Goal: Information Seeking & Learning: Compare options

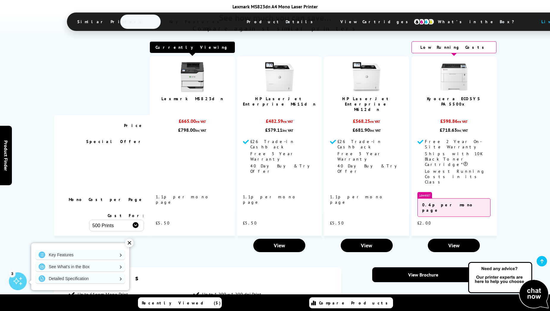
scroll to position [803, 0]
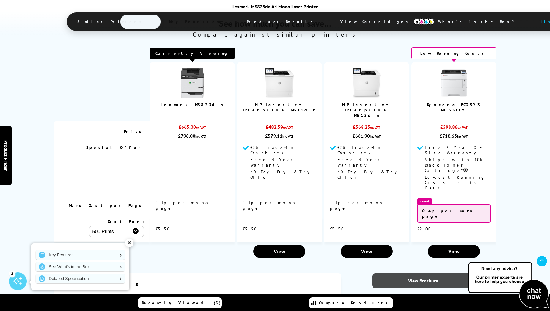
click at [414, 273] on link "View Brochure" at bounding box center [423, 280] width 102 height 15
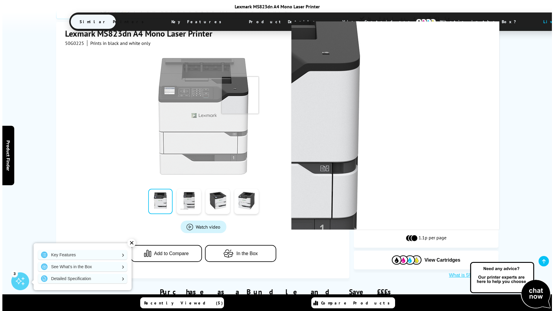
scroll to position [0, 0]
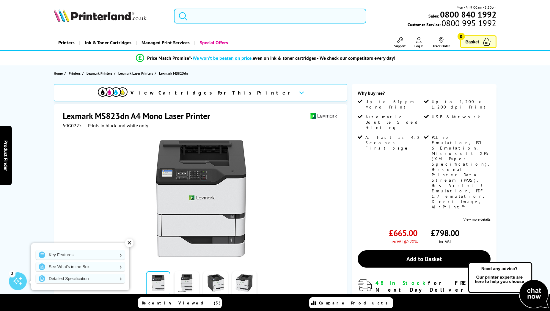
click at [210, 12] on input "search" at bounding box center [270, 16] width 192 height 15
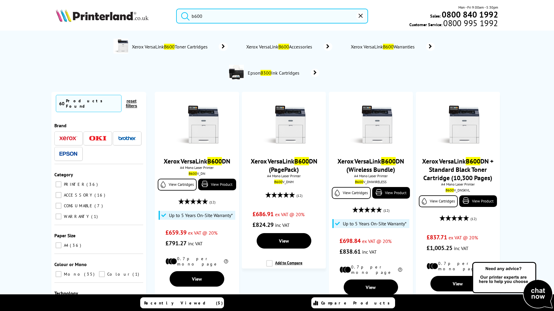
type input "b600"
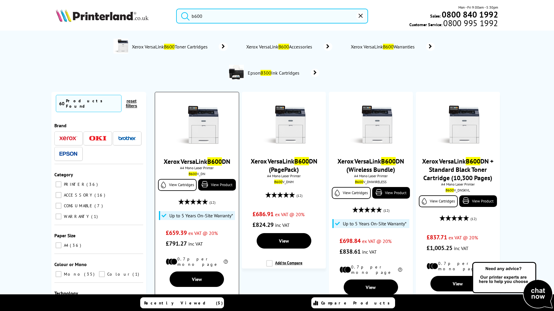
click at [203, 163] on link "Xerox VersaLink B600 DN" at bounding box center [197, 161] width 67 height 8
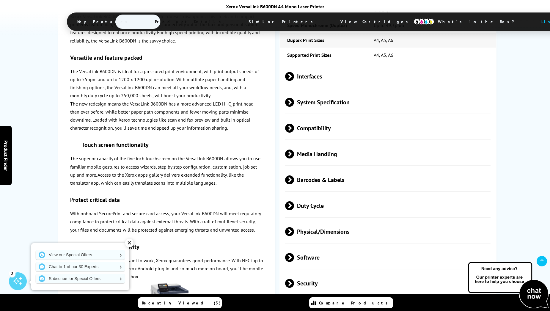
scroll to position [1130, 0]
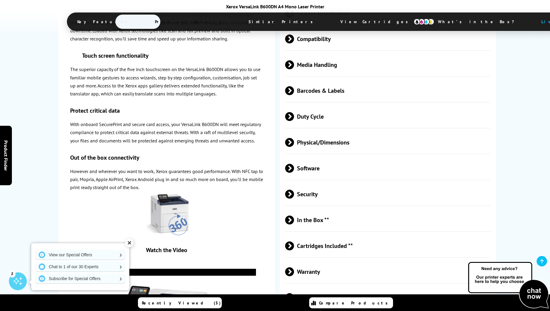
click at [294, 267] on span at bounding box center [294, 271] width 0 height 9
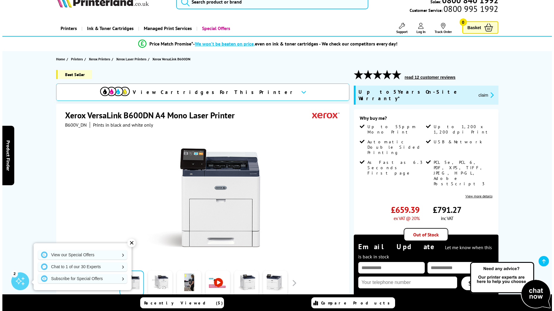
scroll to position [0, 0]
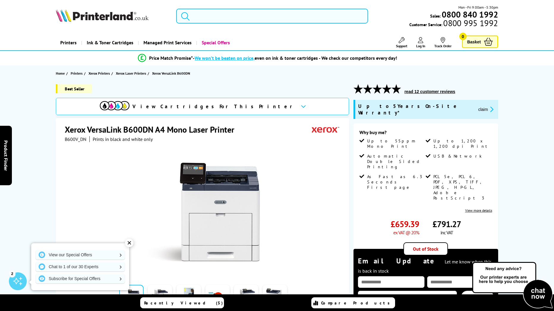
click at [198, 17] on input "search" at bounding box center [272, 16] width 192 height 15
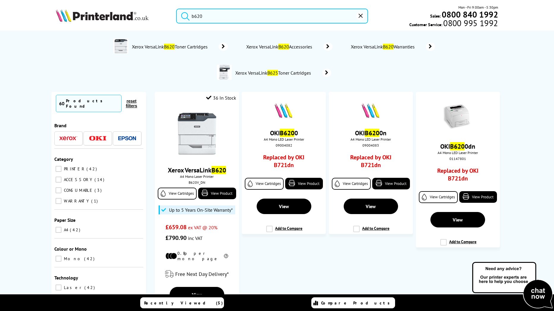
type input "b620"
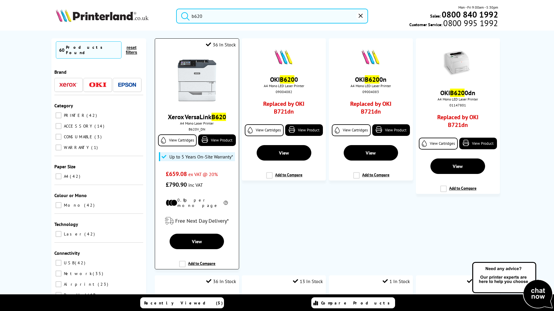
scroll to position [59, 0]
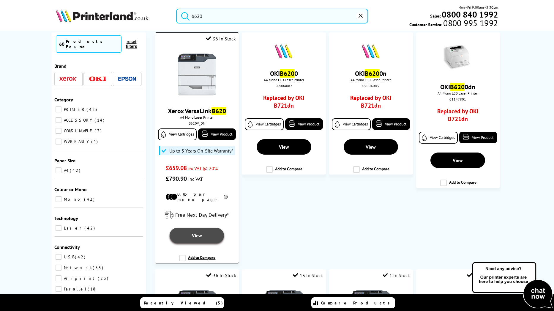
click at [184, 234] on link "View" at bounding box center [197, 235] width 54 height 15
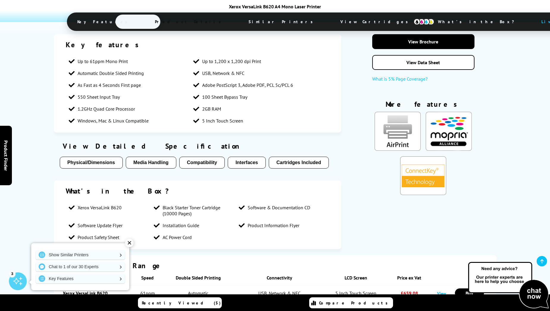
scroll to position [713, 0]
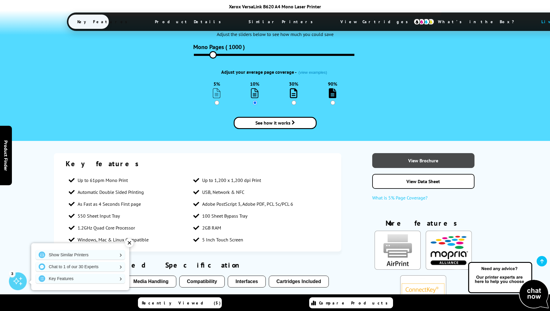
click at [396, 153] on link "View Brochure" at bounding box center [423, 160] width 102 height 15
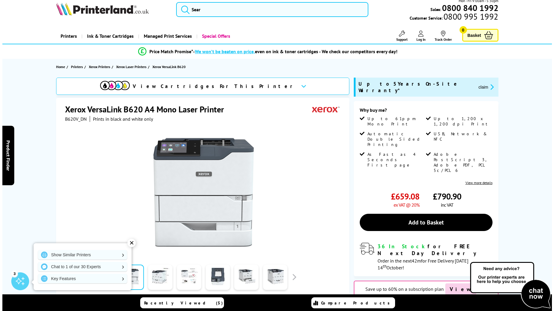
scroll to position [0, 0]
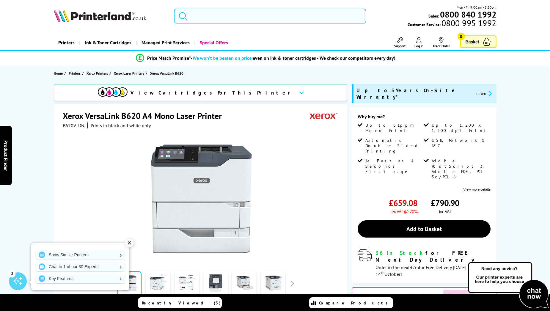
click at [208, 16] on input "search" at bounding box center [270, 16] width 192 height 15
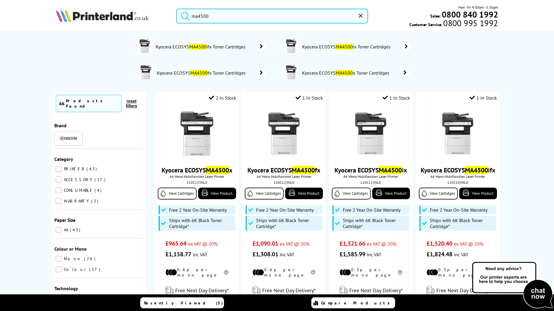
click at [223, 17] on input "ma4500" at bounding box center [272, 16] width 192 height 15
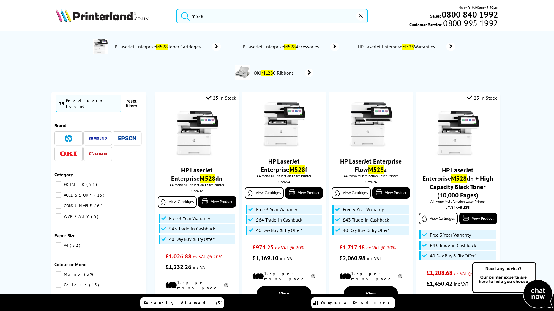
drag, startPoint x: 232, startPoint y: 15, endPoint x: 185, endPoint y: 18, distance: 47.0
click at [185, 18] on form "m528" at bounding box center [272, 16] width 192 height 15
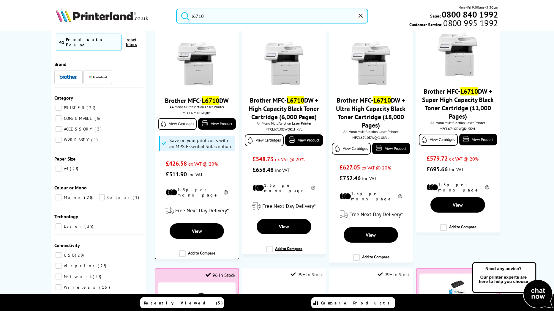
scroll to position [59, 0]
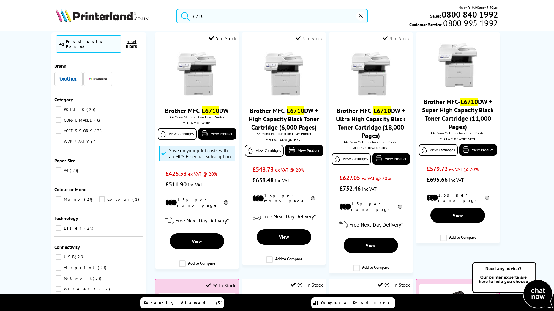
type input "l6710"
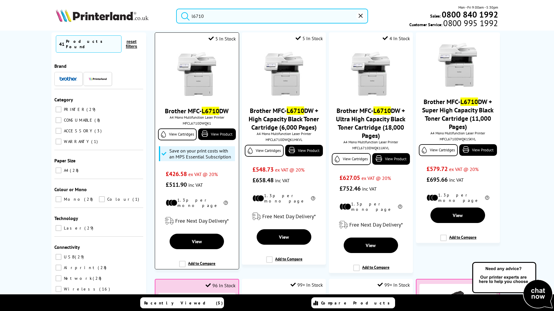
click at [198, 109] on link "Brother MFC- L6710 DW" at bounding box center [197, 111] width 64 height 8
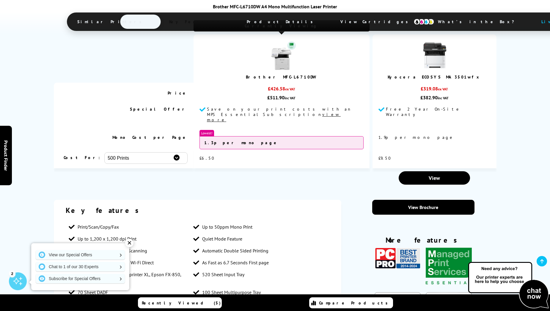
scroll to position [803, 0]
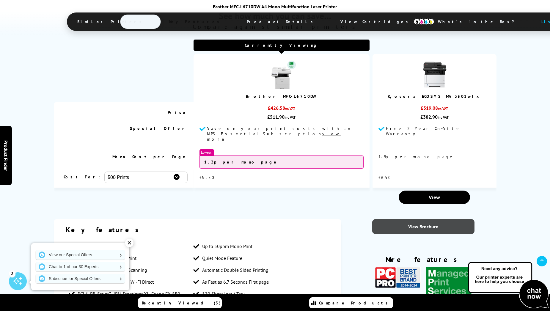
click at [414, 219] on link "View Brochure" at bounding box center [423, 226] width 102 height 15
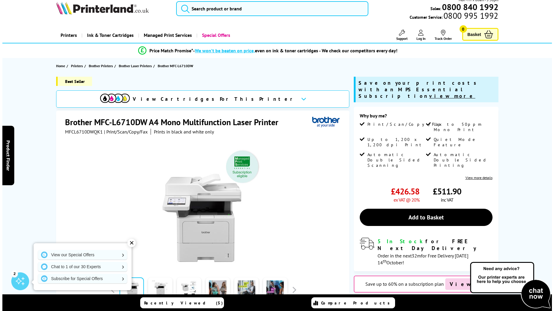
scroll to position [0, 0]
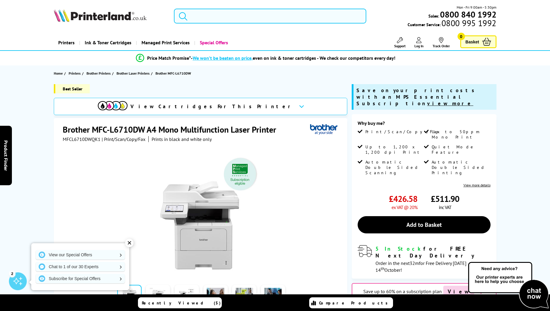
click at [233, 17] on input "search" at bounding box center [270, 16] width 192 height 15
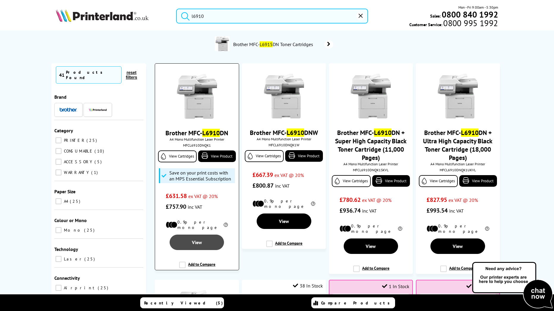
scroll to position [59, 0]
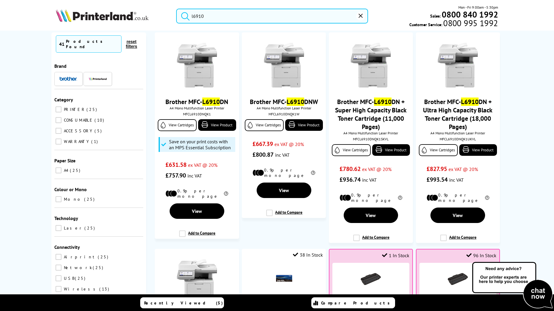
type input "l6910"
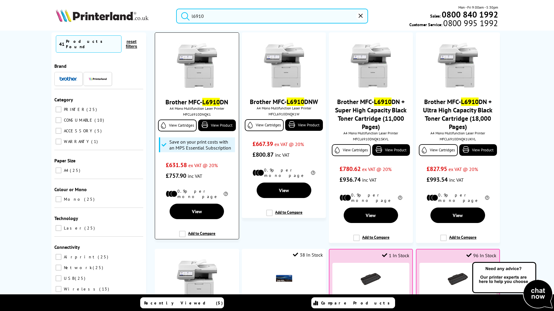
click at [184, 104] on link "Brother MFC- L6910 DN" at bounding box center [197, 102] width 63 height 8
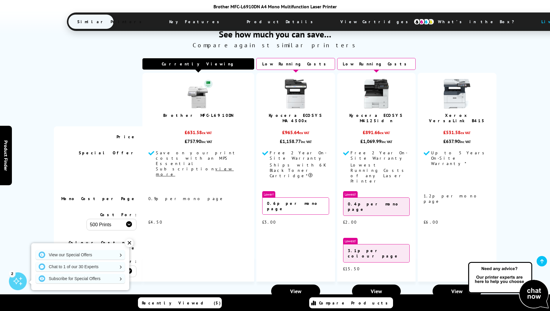
scroll to position [862, 0]
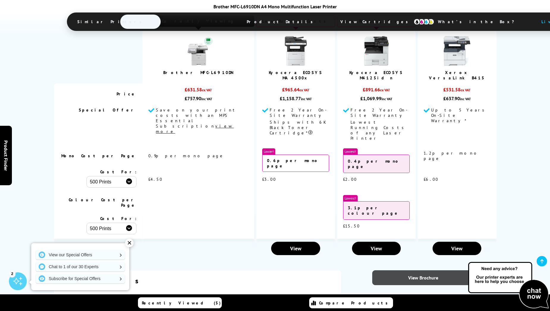
click at [416, 270] on link "View Brochure" at bounding box center [423, 277] width 102 height 15
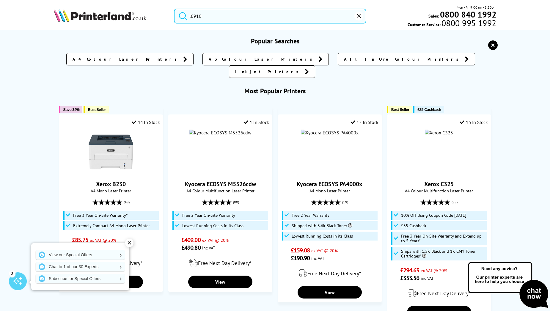
click at [206, 16] on input "l6910" at bounding box center [270, 16] width 192 height 15
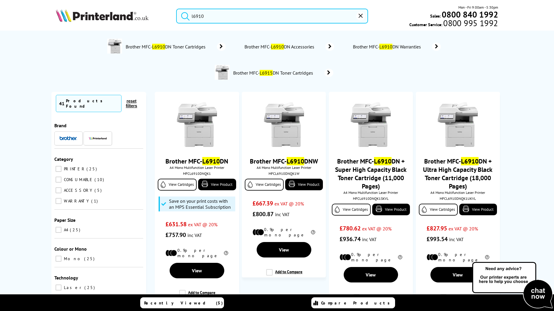
drag, startPoint x: 213, startPoint y: 18, endPoint x: 166, endPoint y: 13, distance: 47.2
click at [168, 13] on div "l6910 Mon - Fri 9:00am - 5:30pm Sales: 0800 840 1992 Customer Service: 0800 995…" at bounding box center [278, 17] width 476 height 26
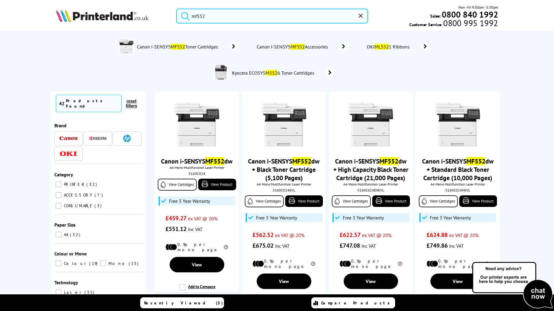
drag, startPoint x: 205, startPoint y: 16, endPoint x: 225, endPoint y: 5, distance: 23.5
click at [205, 16] on input "mf552" at bounding box center [272, 16] width 192 height 15
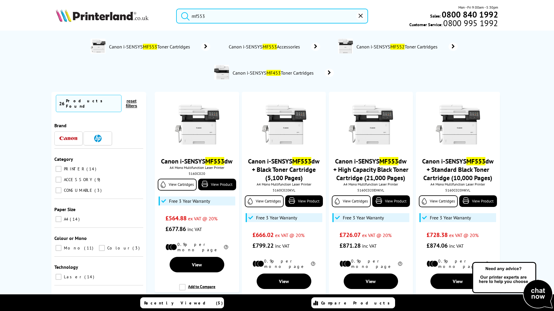
drag, startPoint x: 213, startPoint y: 16, endPoint x: 162, endPoint y: 16, distance: 51.4
click at [163, 15] on div "mf553 Mon - Fri 9:00am - 5:30pm Sales: 0800 840 1992 Customer Service: 0800 995…" at bounding box center [278, 17] width 476 height 26
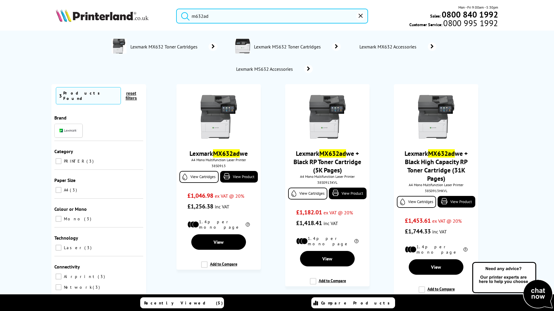
type input "m632ad"
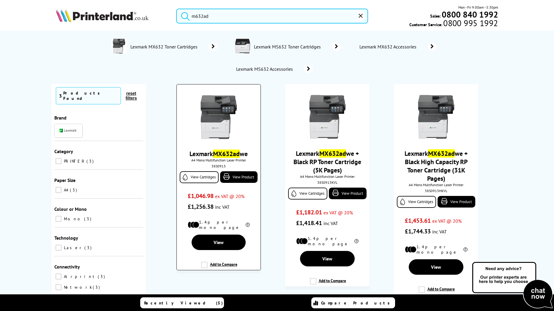
click at [201, 156] on link "Lexmark MX632ad we" at bounding box center [219, 154] width 58 height 8
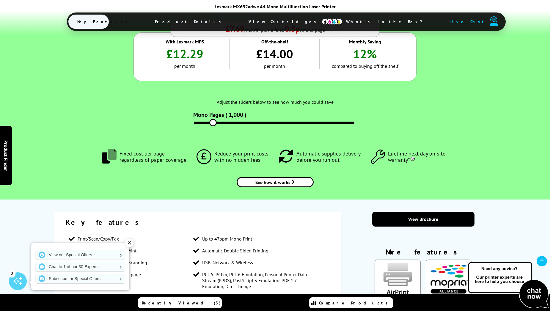
scroll to position [638, 0]
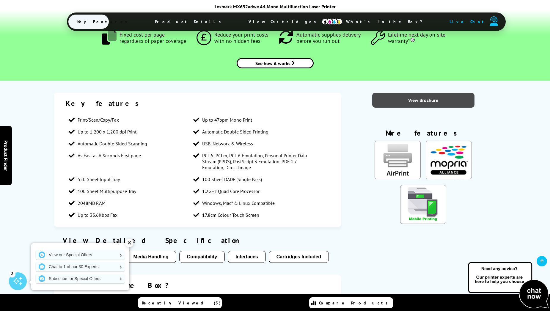
click at [427, 96] on link "View Brochure" at bounding box center [423, 100] width 102 height 15
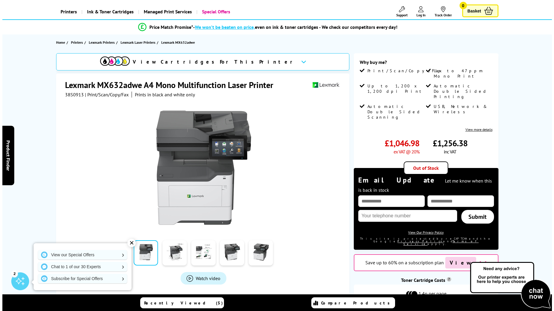
scroll to position [0, 0]
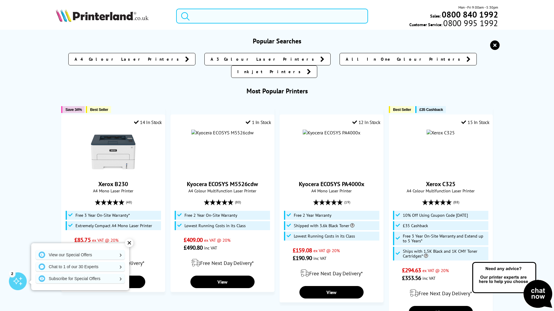
click at [194, 15] on input "search" at bounding box center [272, 16] width 192 height 15
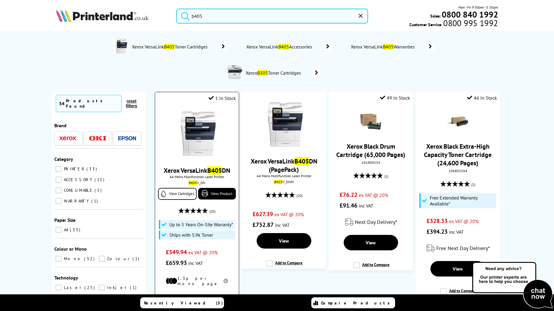
type input "b405"
click at [187, 170] on link "Xerox VersaLink B405 DN" at bounding box center [197, 170] width 67 height 8
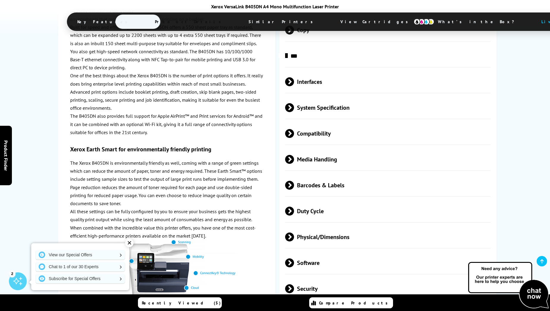
scroll to position [1308, 0]
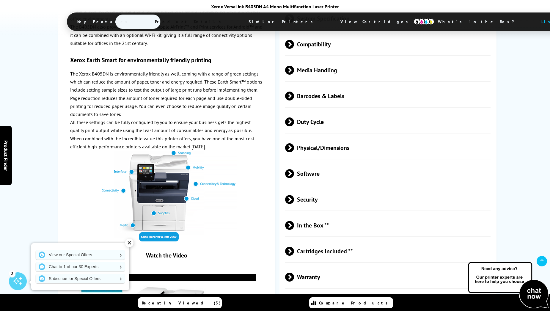
click at [294, 273] on span at bounding box center [294, 277] width 0 height 9
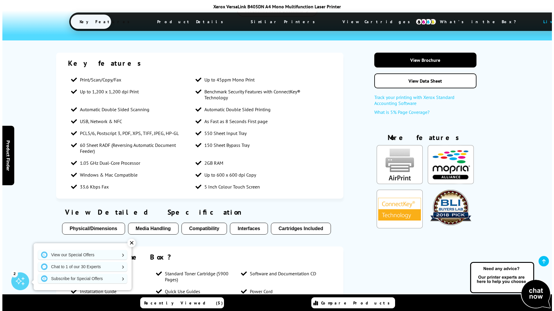
scroll to position [0, 0]
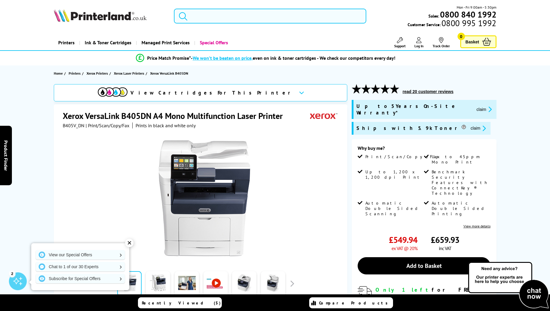
click at [210, 16] on input "search" at bounding box center [270, 16] width 192 height 15
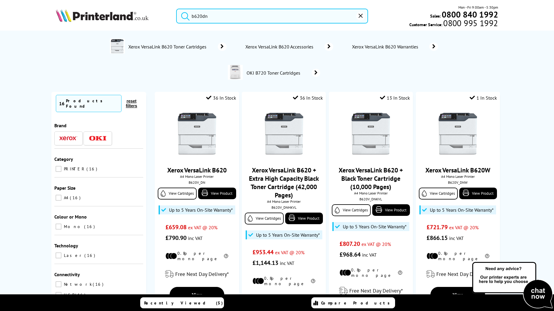
type input "b620dn"
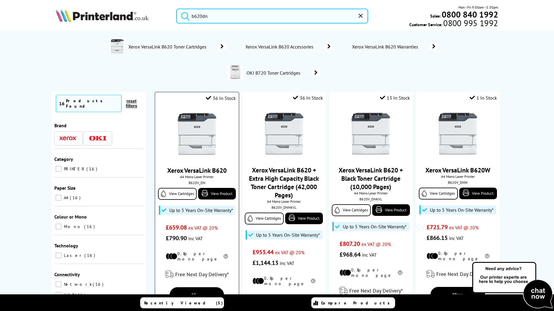
click at [193, 131] on img at bounding box center [197, 133] width 45 height 45
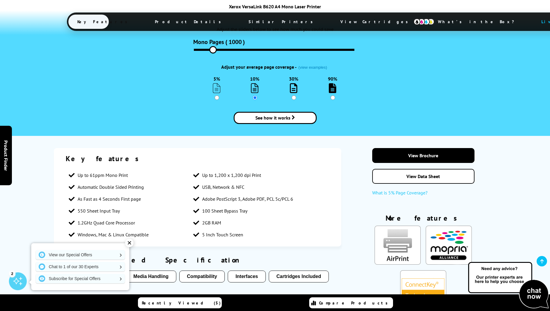
scroll to position [713, 0]
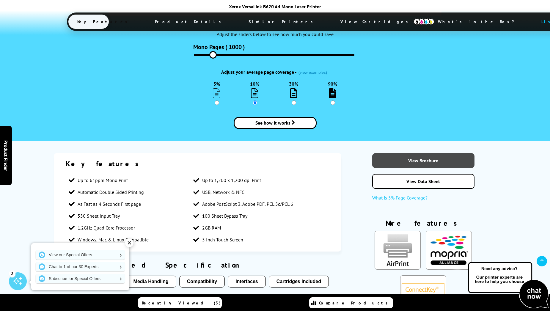
click at [430, 155] on link "View Brochure" at bounding box center [423, 160] width 102 height 15
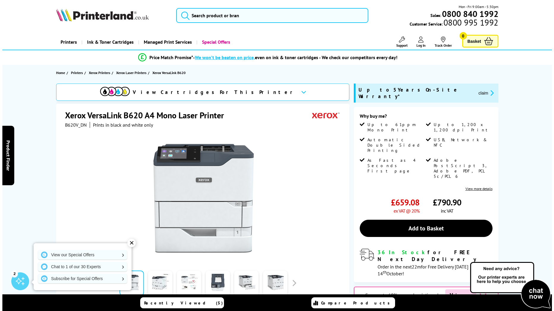
scroll to position [0, 0]
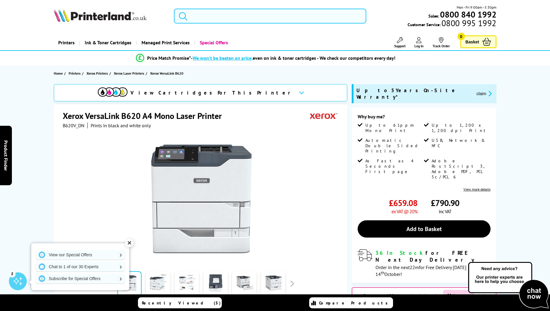
click at [219, 17] on input "search" at bounding box center [270, 16] width 192 height 15
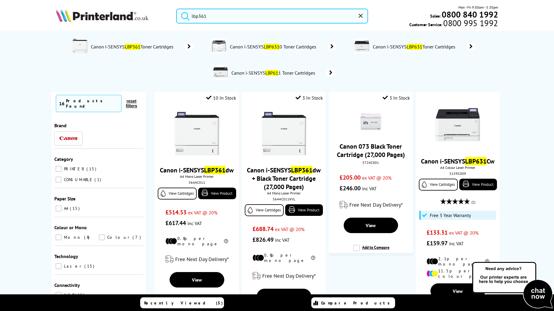
click at [212, 15] on input "lbp361" at bounding box center [272, 16] width 192 height 15
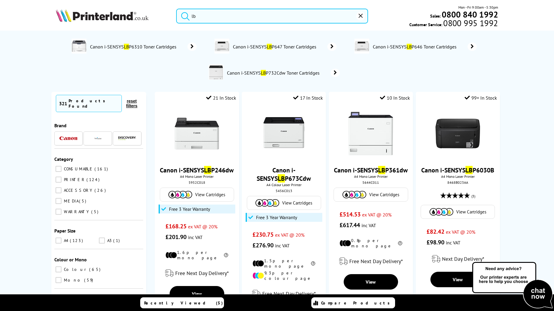
type input "l"
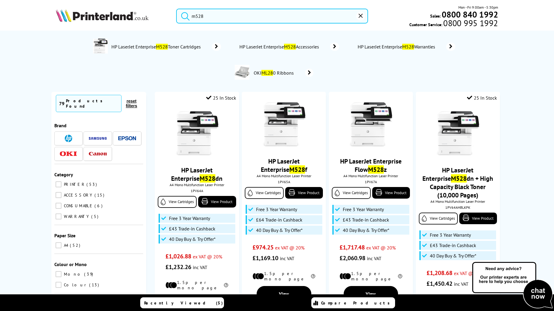
drag, startPoint x: 210, startPoint y: 15, endPoint x: 181, endPoint y: 17, distance: 28.9
click at [181, 17] on form "m528" at bounding box center [272, 16] width 192 height 15
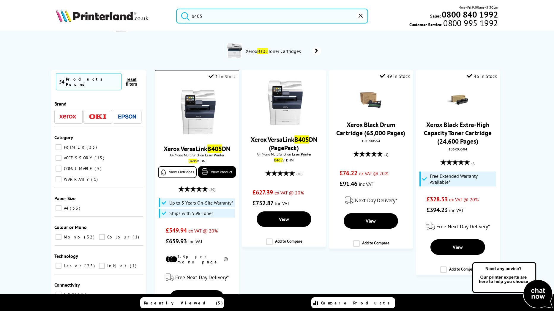
scroll to position [30, 0]
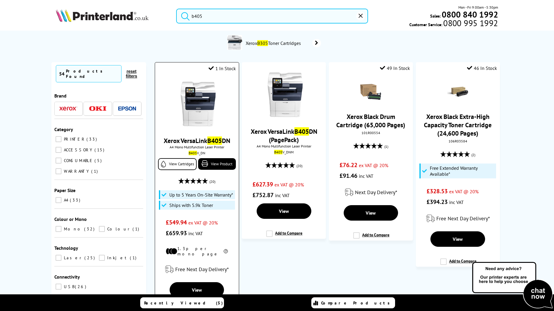
type input "b405"
click at [199, 140] on link "Xerox VersaLink B405 DN" at bounding box center [197, 140] width 67 height 8
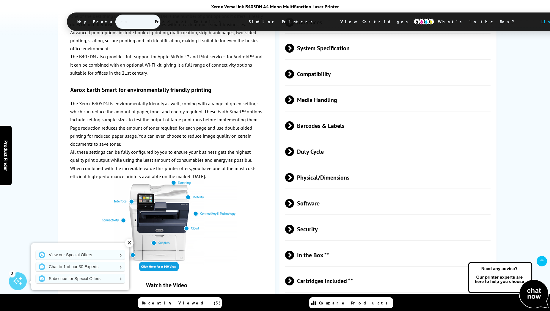
scroll to position [1368, 0]
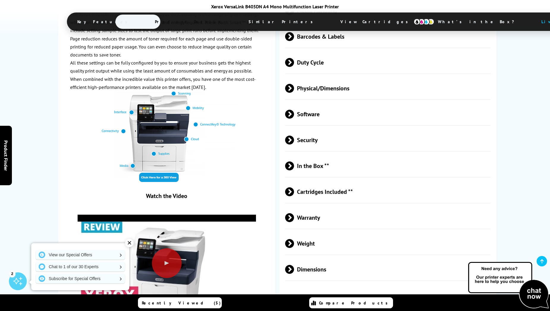
click at [294, 213] on span at bounding box center [294, 217] width 0 height 9
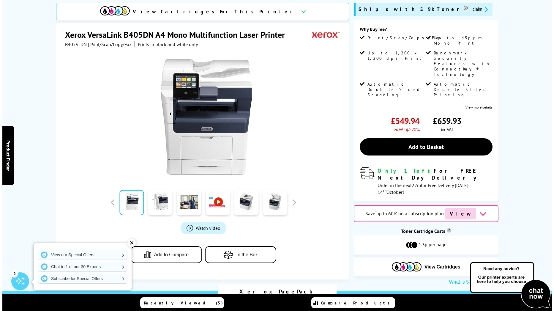
scroll to position [0, 0]
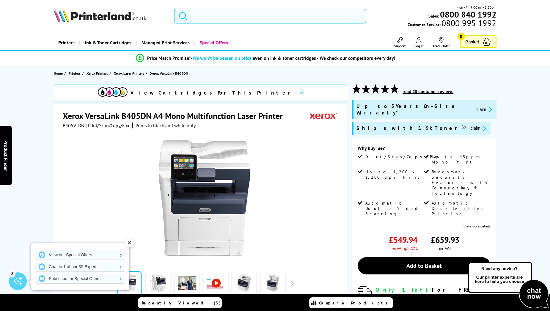
click at [227, 16] on input "search" at bounding box center [270, 16] width 192 height 15
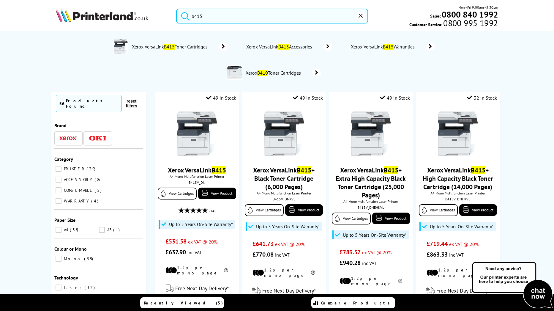
type input "b415"
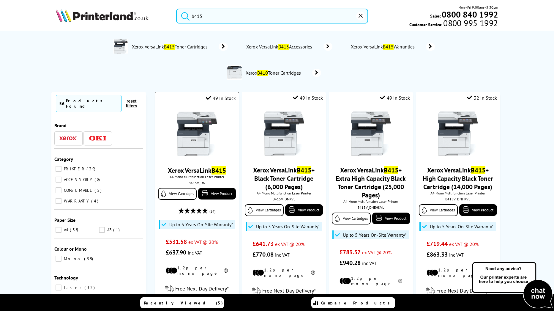
click at [188, 170] on link "Xerox VersaLink B415" at bounding box center [197, 170] width 58 height 8
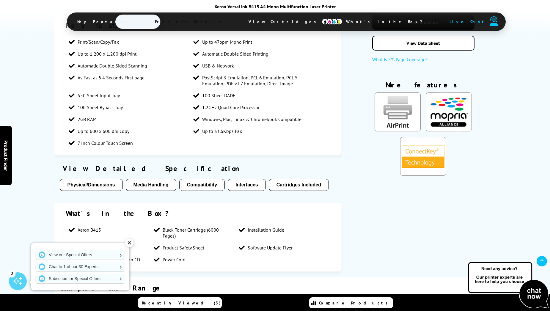
scroll to position [743, 0]
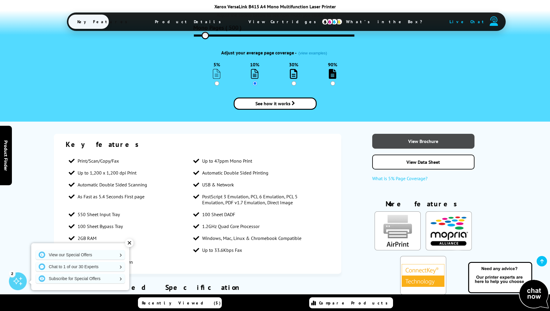
click at [416, 134] on link "View Brochure" at bounding box center [423, 141] width 102 height 15
click at [226, 134] on div "Key features Print/Scan/Copy/Fax Up to 47ppm Mono Print Up to 1,200 x 1,200 dpi…" at bounding box center [198, 204] width 288 height 140
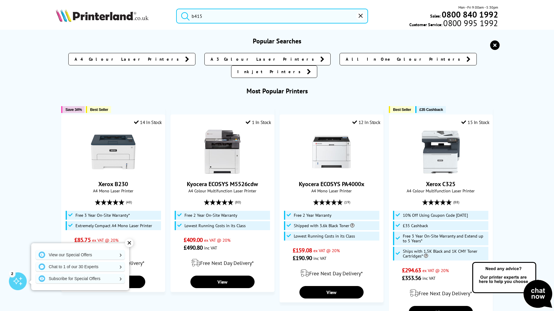
drag, startPoint x: 204, startPoint y: 15, endPoint x: 182, endPoint y: 15, distance: 22.0
click at [182, 15] on form "b415" at bounding box center [272, 16] width 192 height 15
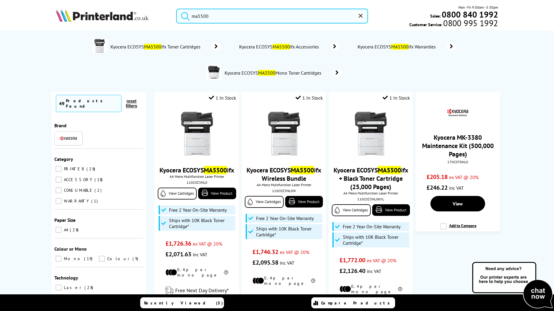
click at [228, 16] on input "ma5500" at bounding box center [272, 16] width 192 height 15
click at [216, 12] on input "ma5500" at bounding box center [272, 16] width 192 height 15
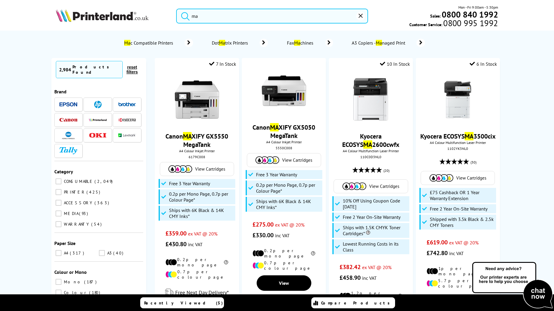
type input "m"
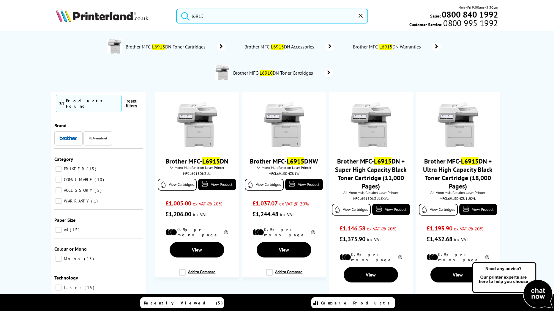
type input "l6915"
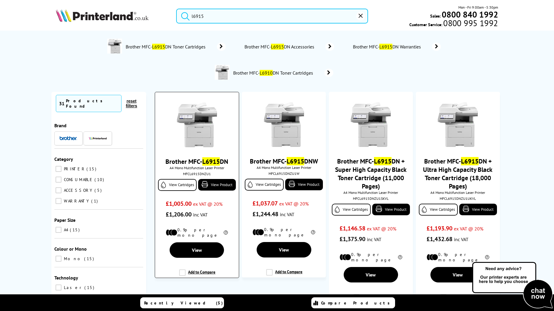
click at [199, 164] on link "Brother MFC- L6915 DN" at bounding box center [197, 161] width 63 height 8
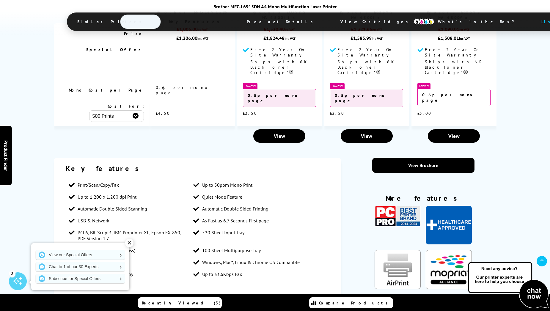
scroll to position [565, 0]
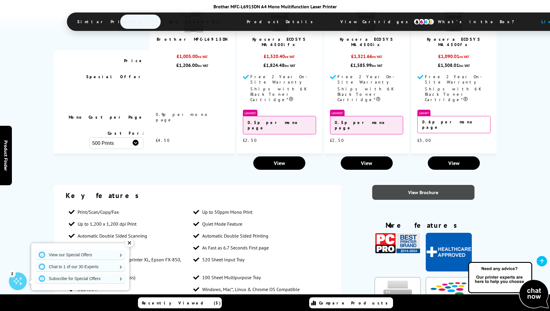
click at [418, 185] on link "View Brochure" at bounding box center [423, 192] width 102 height 15
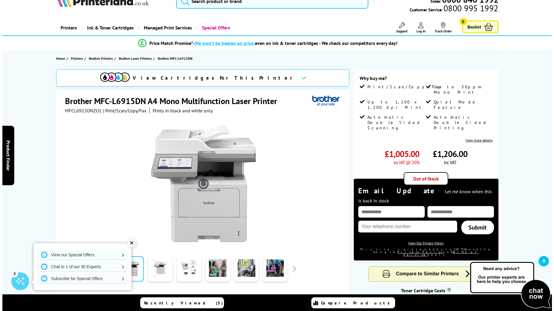
scroll to position [0, 0]
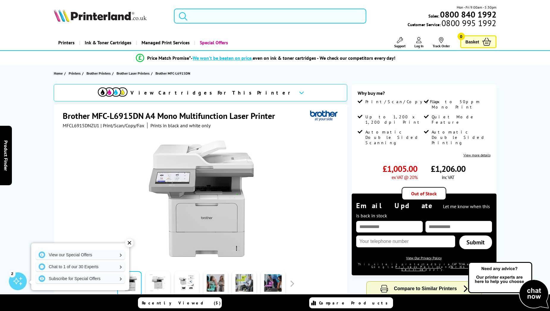
click at [218, 15] on input "search" at bounding box center [270, 16] width 192 height 15
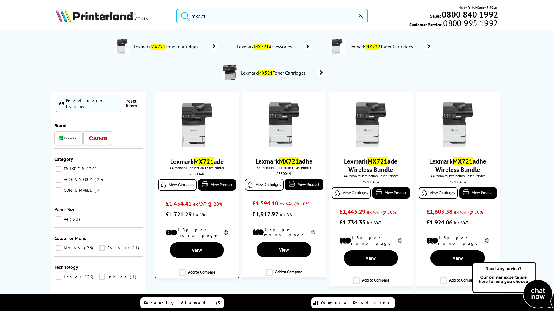
type input "mx721"
click at [205, 162] on mark "MX721" at bounding box center [204, 161] width 20 height 8
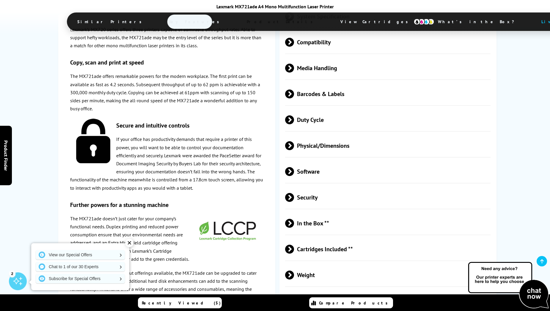
scroll to position [1427, 0]
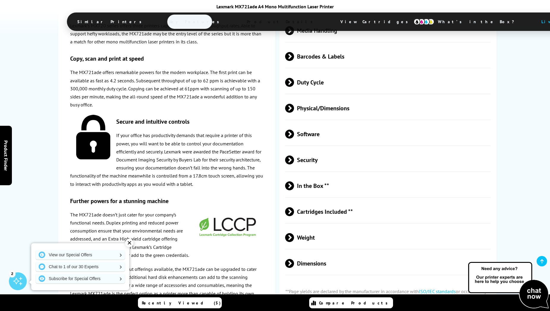
click at [302, 175] on span "In the Box **" at bounding box center [387, 186] width 205 height 22
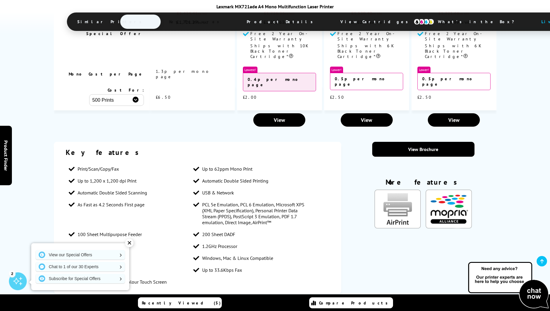
scroll to position [595, 0]
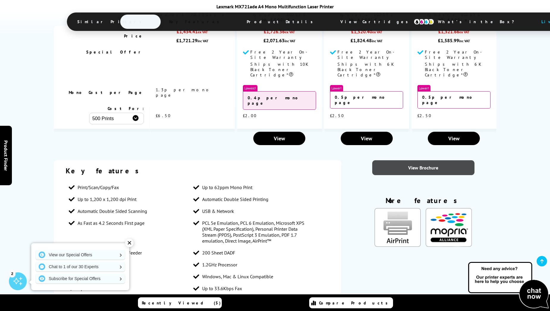
click at [393, 160] on link "View Brochure" at bounding box center [423, 167] width 102 height 15
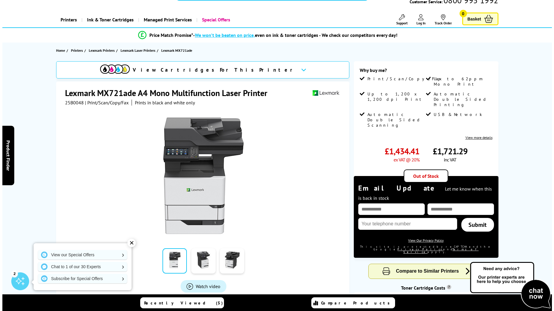
scroll to position [0, 0]
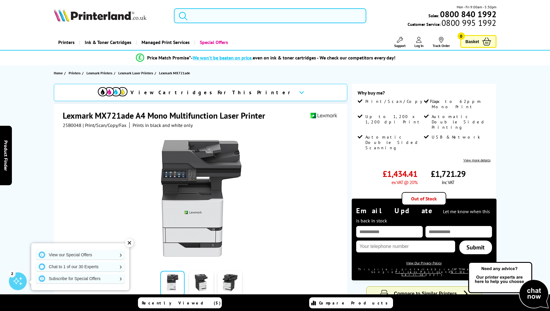
click at [226, 13] on input "search" at bounding box center [270, 15] width 192 height 15
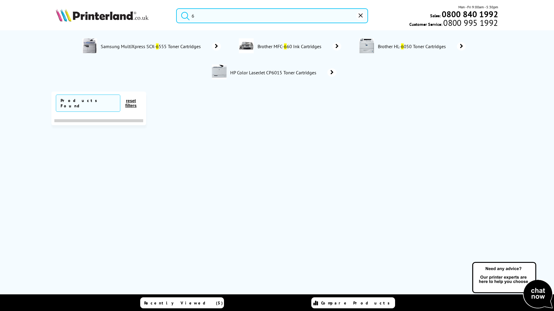
scroll to position [0, 0]
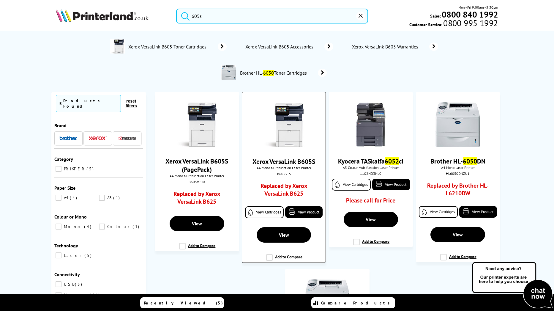
type input "605s"
click at [282, 160] on link "Xerox VersaLink B605S" at bounding box center [284, 161] width 63 height 8
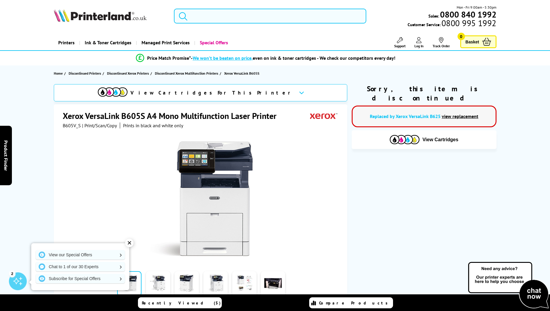
click at [458, 113] on link "view replacement" at bounding box center [460, 116] width 37 height 6
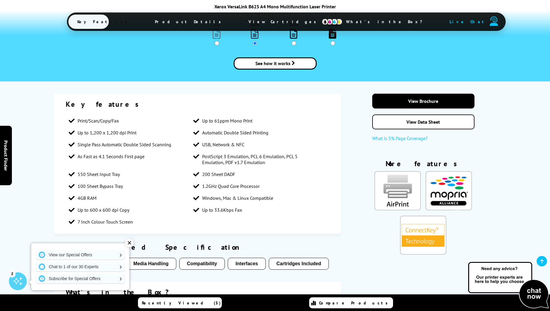
scroll to position [684, 0]
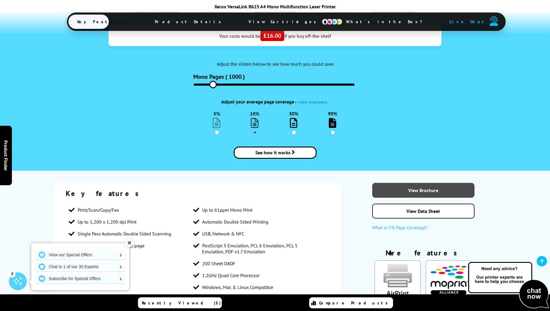
click at [415, 184] on link "View Brochure" at bounding box center [423, 190] width 102 height 15
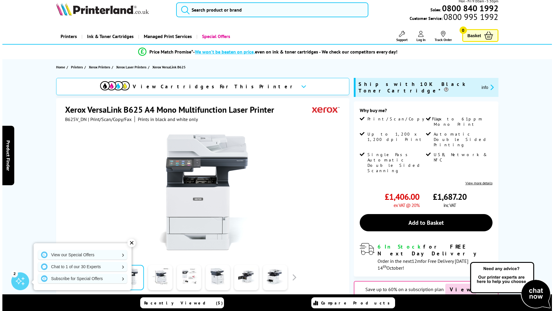
scroll to position [0, 0]
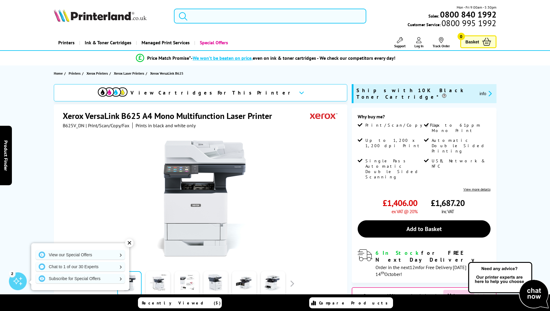
drag, startPoint x: 194, startPoint y: 16, endPoint x: 208, endPoint y: 14, distance: 13.8
click at [194, 16] on input "search" at bounding box center [270, 16] width 192 height 15
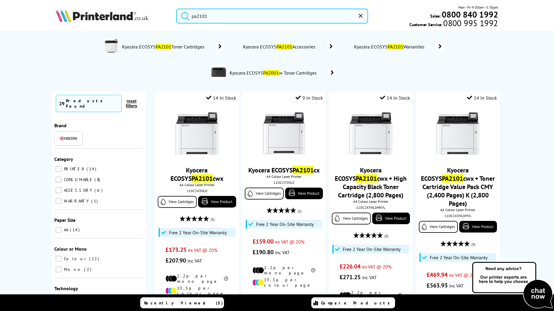
drag, startPoint x: 221, startPoint y: 15, endPoint x: 182, endPoint y: 16, distance: 39.9
click at [182, 16] on form "pa2101" at bounding box center [272, 16] width 192 height 15
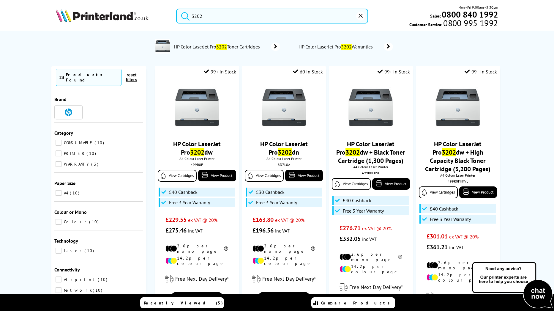
drag, startPoint x: 211, startPoint y: 16, endPoint x: 187, endPoint y: 16, distance: 23.8
click at [187, 16] on form "3202" at bounding box center [272, 16] width 192 height 15
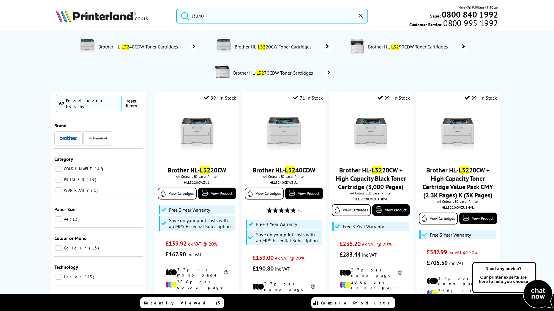
click at [213, 15] on input "l3240" at bounding box center [272, 16] width 192 height 15
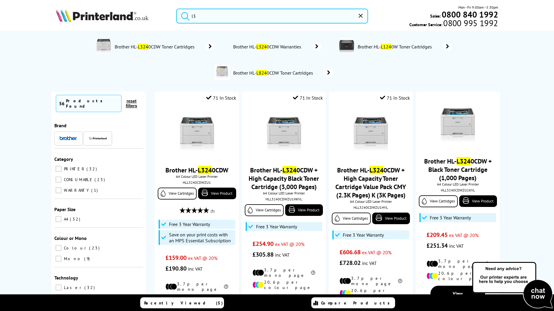
type input "l"
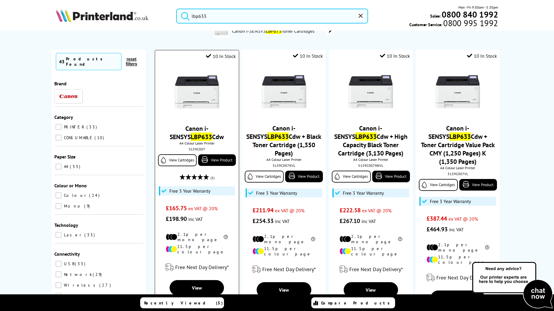
scroll to position [89, 0]
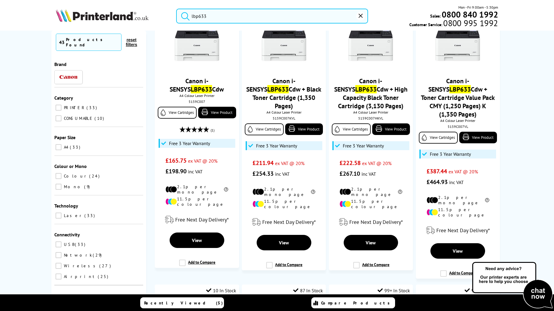
drag, startPoint x: 215, startPoint y: 15, endPoint x: 182, endPoint y: 15, distance: 32.7
click at [182, 15] on form "lbp633" at bounding box center [272, 16] width 192 height 15
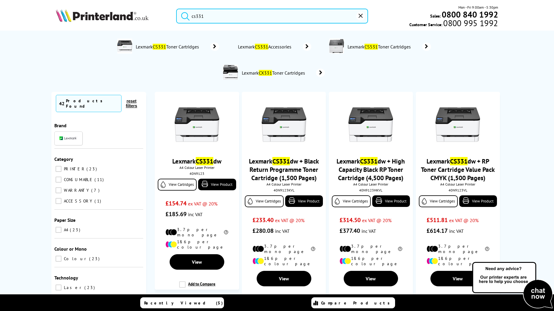
type input "cs331"
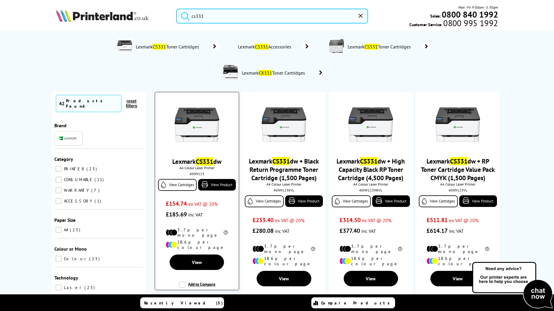
click at [192, 162] on link "Lexmark CS331 dw" at bounding box center [196, 161] width 49 height 8
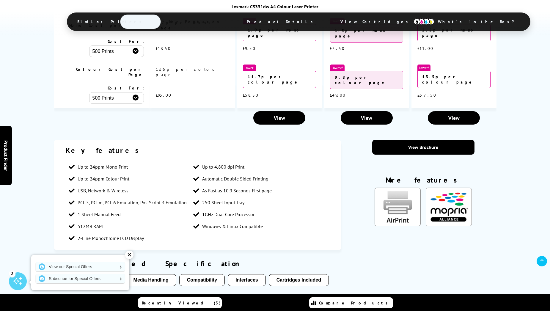
scroll to position [565, 0]
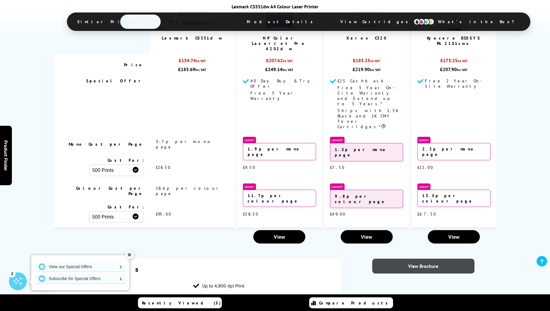
click at [409, 259] on link "View Brochure" at bounding box center [423, 266] width 102 height 15
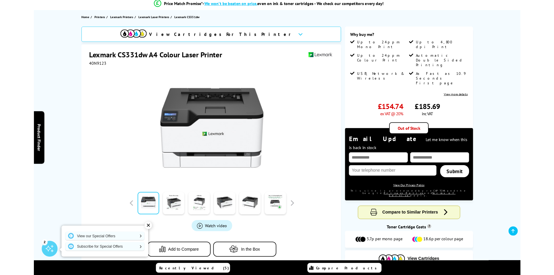
scroll to position [0, 0]
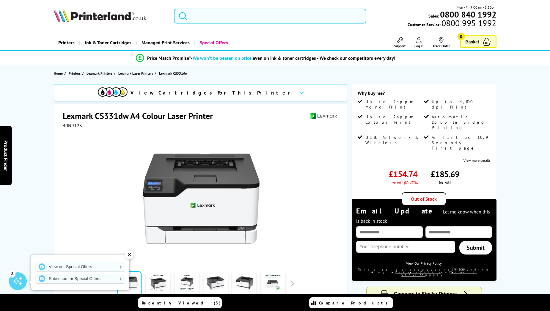
click at [203, 14] on input "search" at bounding box center [270, 16] width 192 height 15
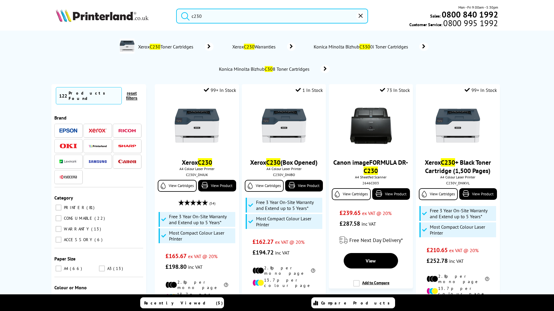
type input "c230"
